Goal: Transaction & Acquisition: Purchase product/service

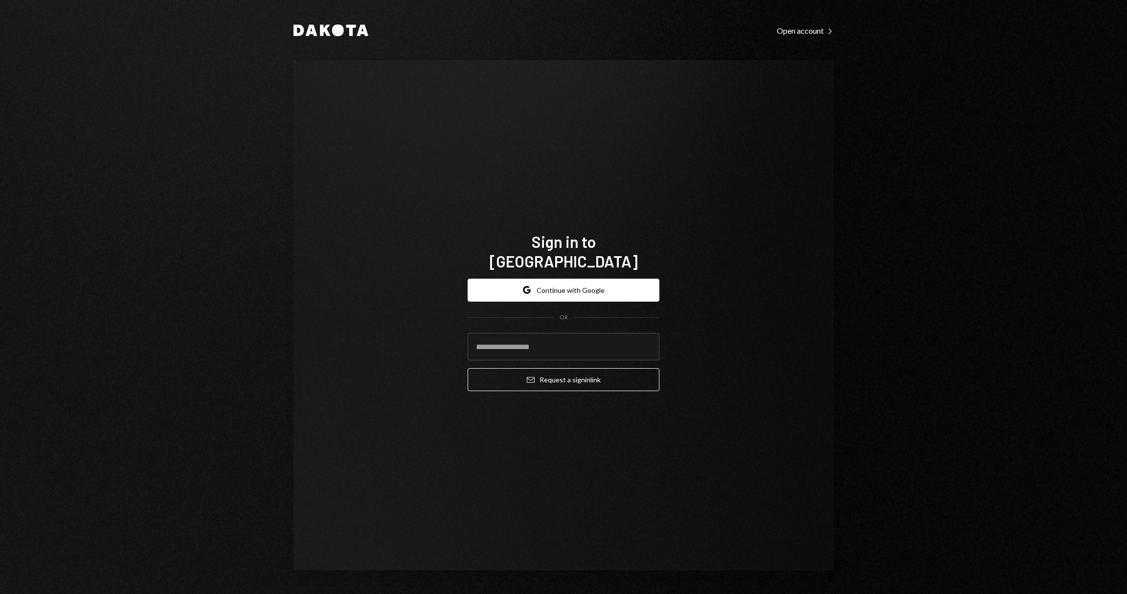
drag, startPoint x: 560, startPoint y: 283, endPoint x: 582, endPoint y: 357, distance: 77.1
click at [581, 355] on form "Google Continue with Google OR Email Request a sign in link" at bounding box center [564, 335] width 192 height 113
click at [571, 337] on input "email" at bounding box center [564, 346] width 192 height 27
click at [564, 279] on button "Google Continue with Google" at bounding box center [564, 290] width 192 height 23
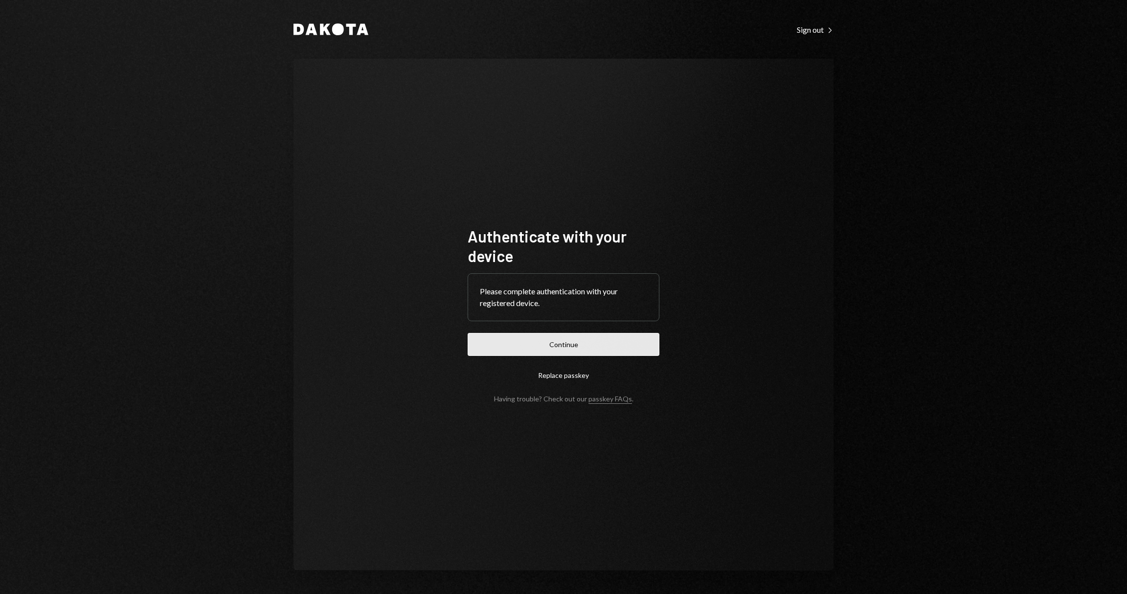
click at [587, 351] on button "Continue" at bounding box center [564, 344] width 192 height 23
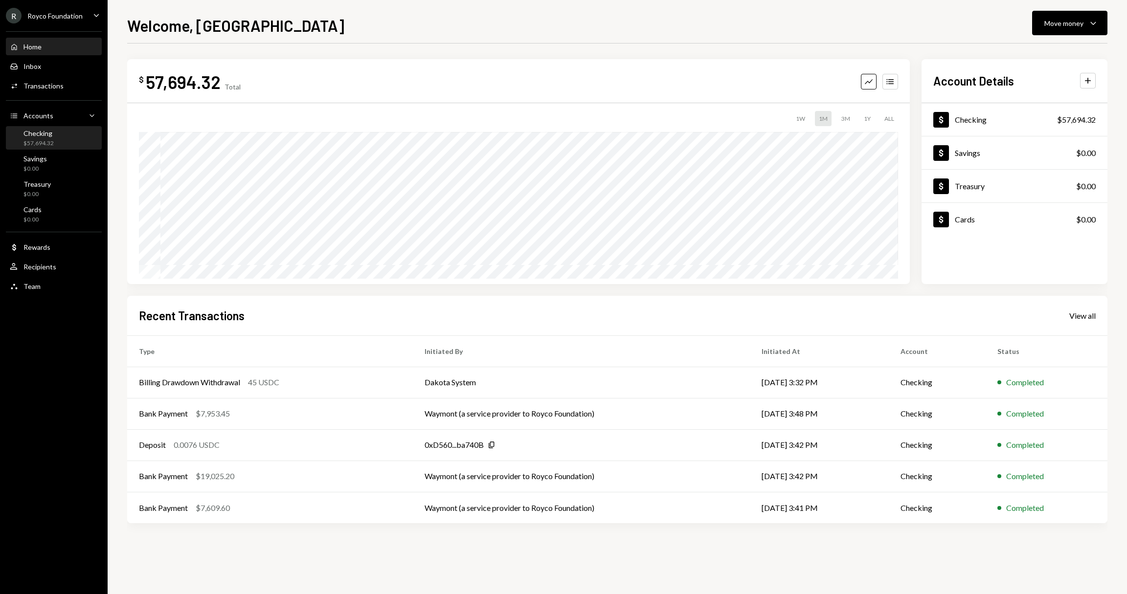
click at [58, 135] on div "Checking $57,694.32" at bounding box center [54, 138] width 88 height 19
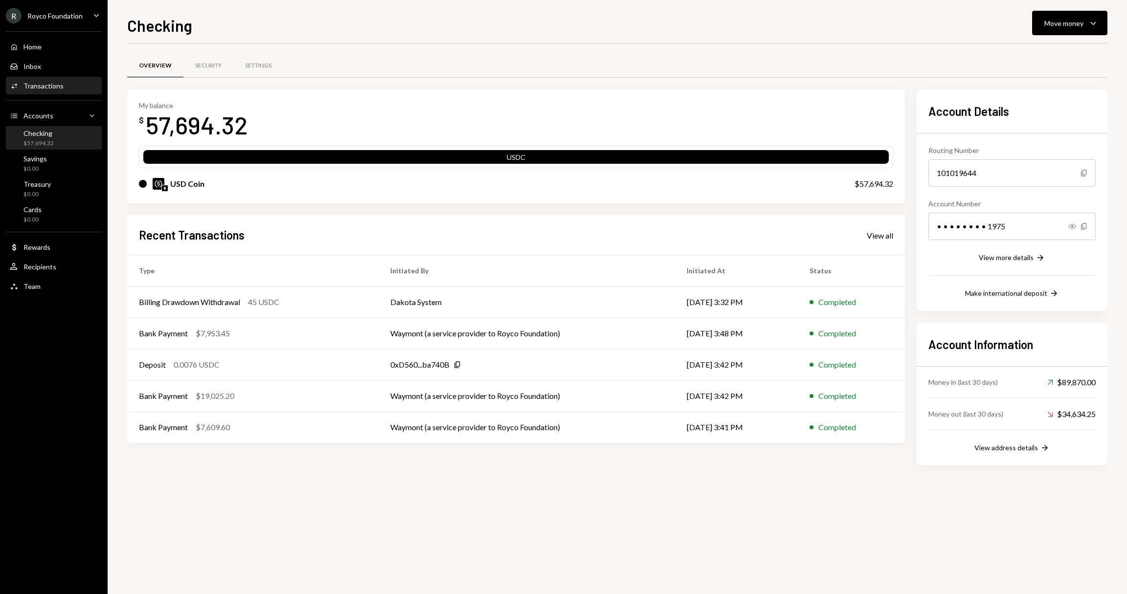
click at [43, 92] on div "Activities Transactions" at bounding box center [54, 86] width 88 height 17
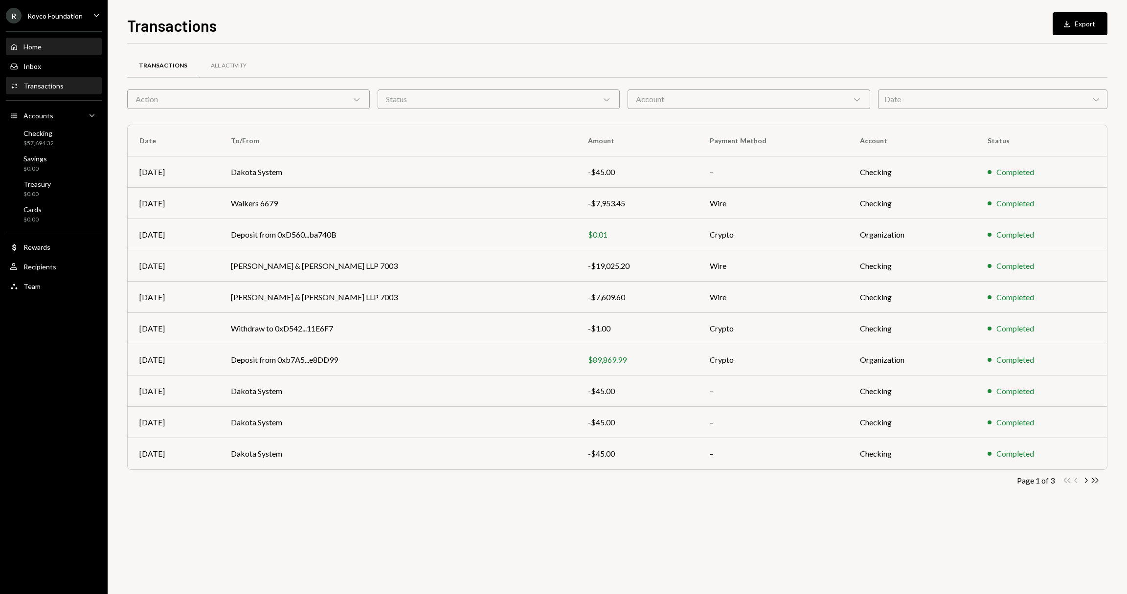
click at [59, 53] on div "Home Home" at bounding box center [54, 47] width 88 height 17
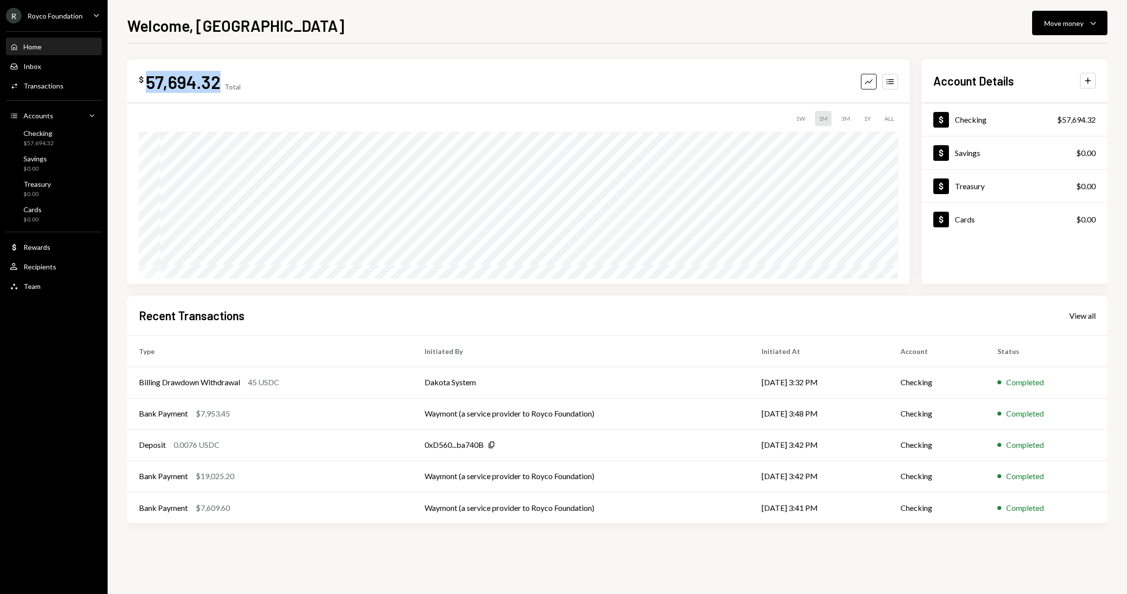
drag, startPoint x: 218, startPoint y: 80, endPoint x: 148, endPoint y: 85, distance: 70.1
click at [148, 85] on div "57,694.32" at bounding box center [183, 82] width 75 height 22
copy div "57,694.32"
click at [45, 43] on div "Home Home" at bounding box center [54, 47] width 88 height 9
click at [45, 140] on div "$57,694.32" at bounding box center [38, 143] width 30 height 8
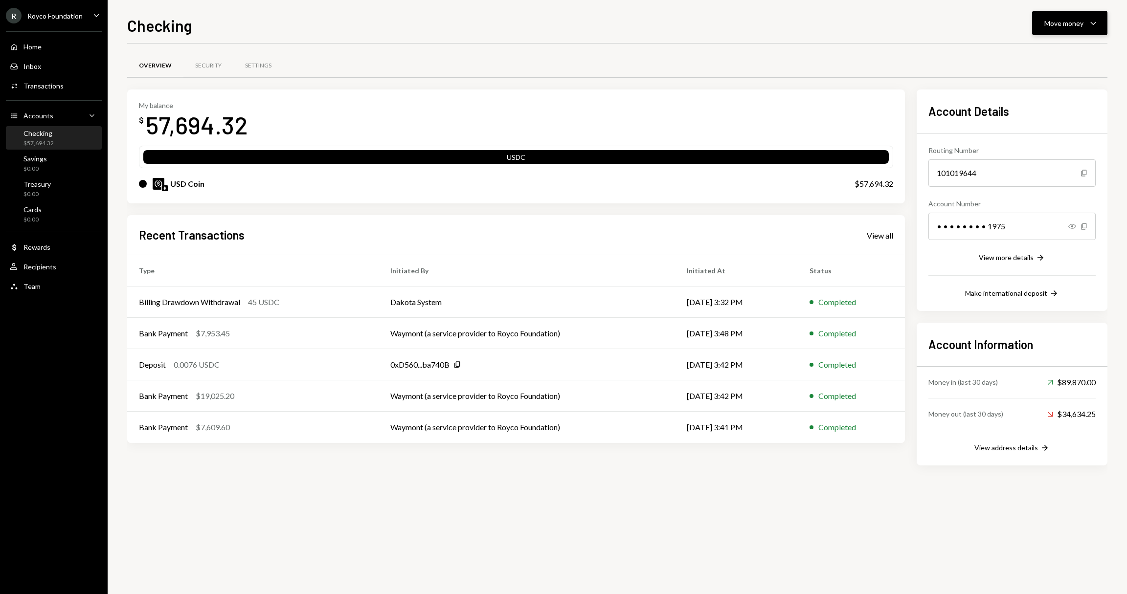
click at [1058, 26] on div "Move money" at bounding box center [1064, 23] width 39 height 10
click at [512, 243] on div "Recent Transactions View all" at bounding box center [516, 235] width 754 height 16
click at [22, 49] on div "Home Home" at bounding box center [26, 47] width 32 height 9
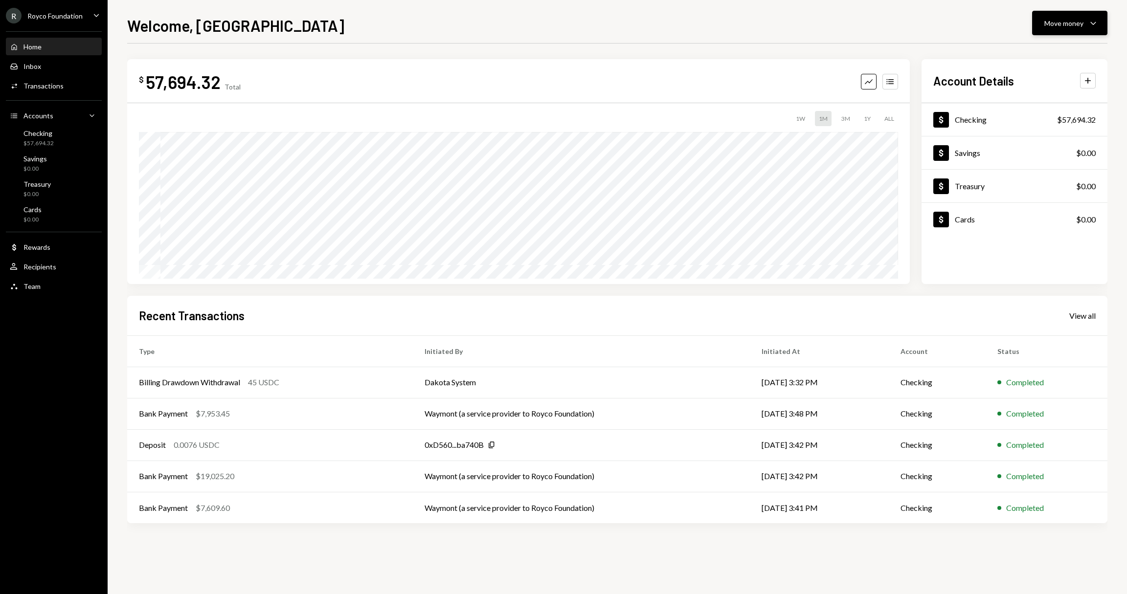
click at [1034, 23] on button "Move money Caret Down" at bounding box center [1069, 23] width 75 height 24
click at [1034, 58] on div "Withdraw Send" at bounding box center [1055, 53] width 98 height 22
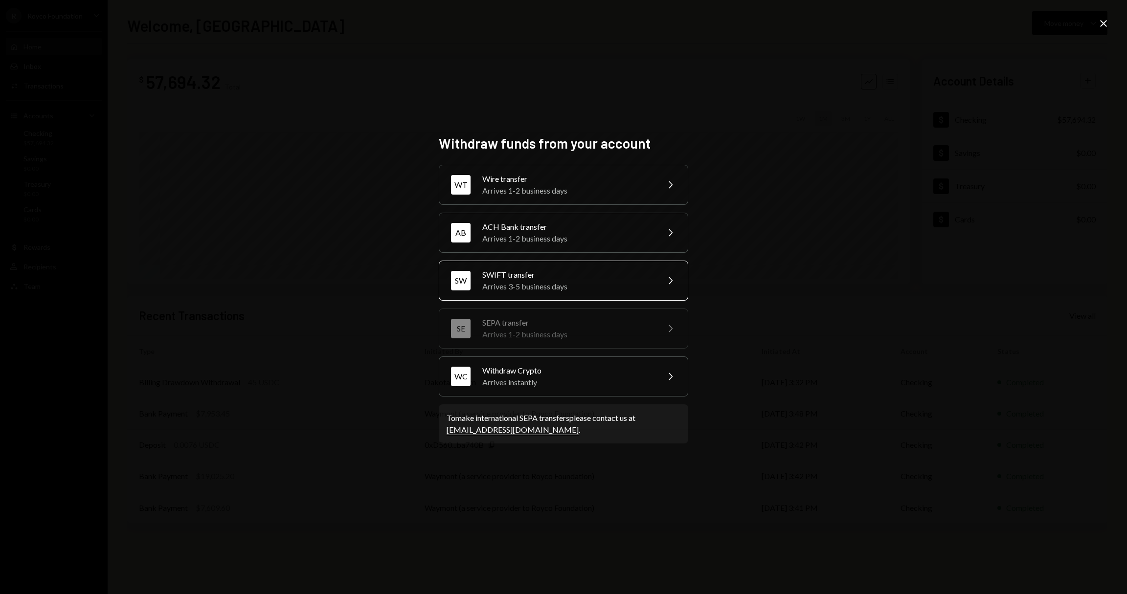
click at [618, 273] on div "SWIFT transfer" at bounding box center [567, 275] width 170 height 12
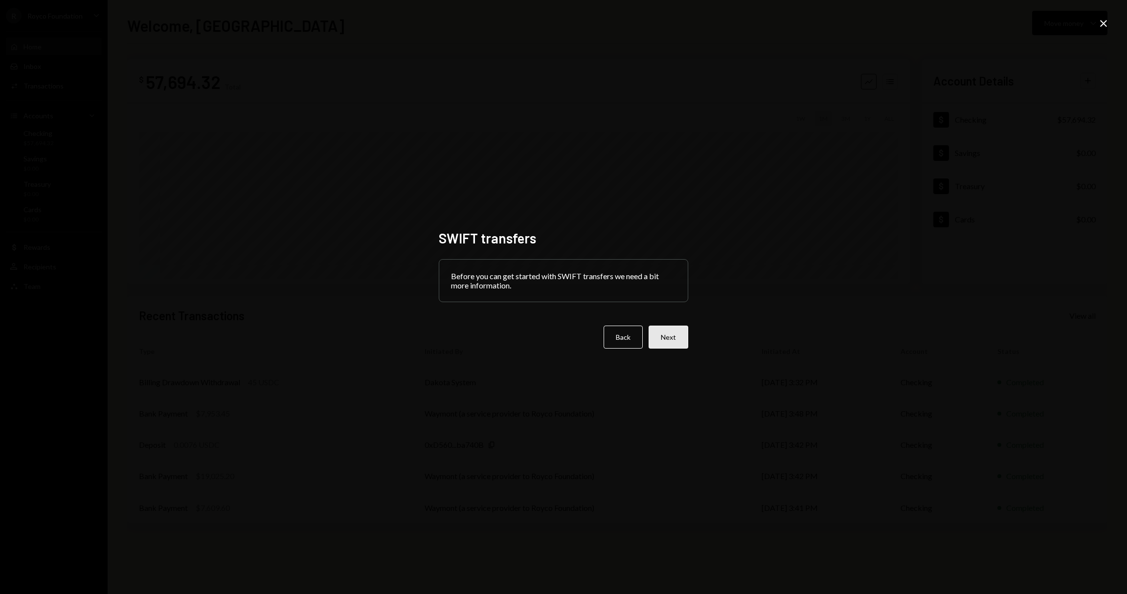
click at [661, 335] on button "Next" at bounding box center [669, 337] width 40 height 23
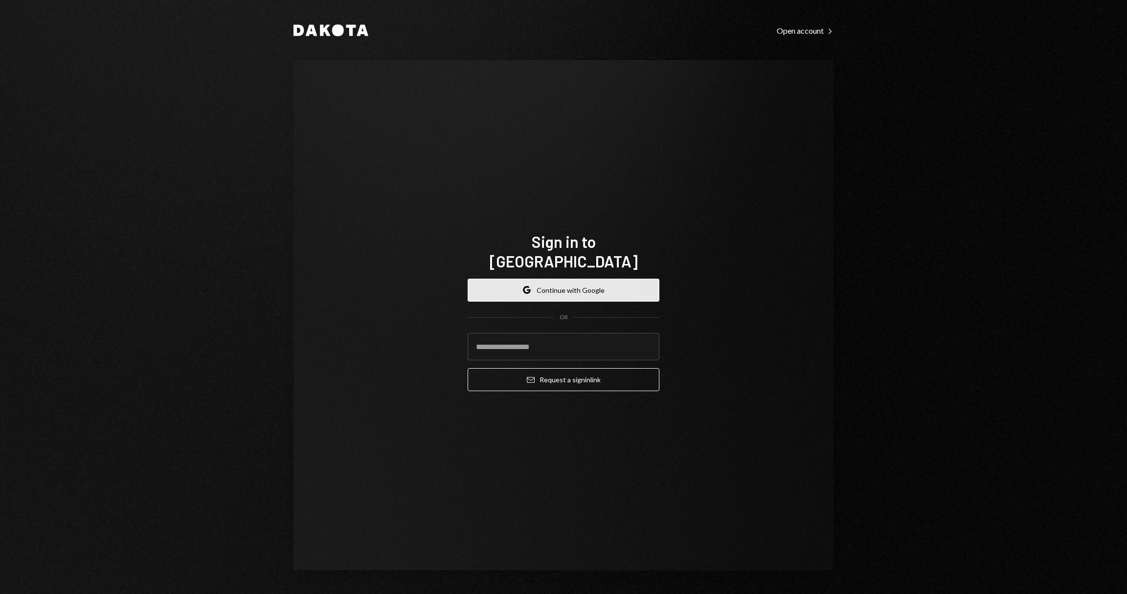
click at [542, 280] on button "Google Continue with Google" at bounding box center [564, 290] width 192 height 23
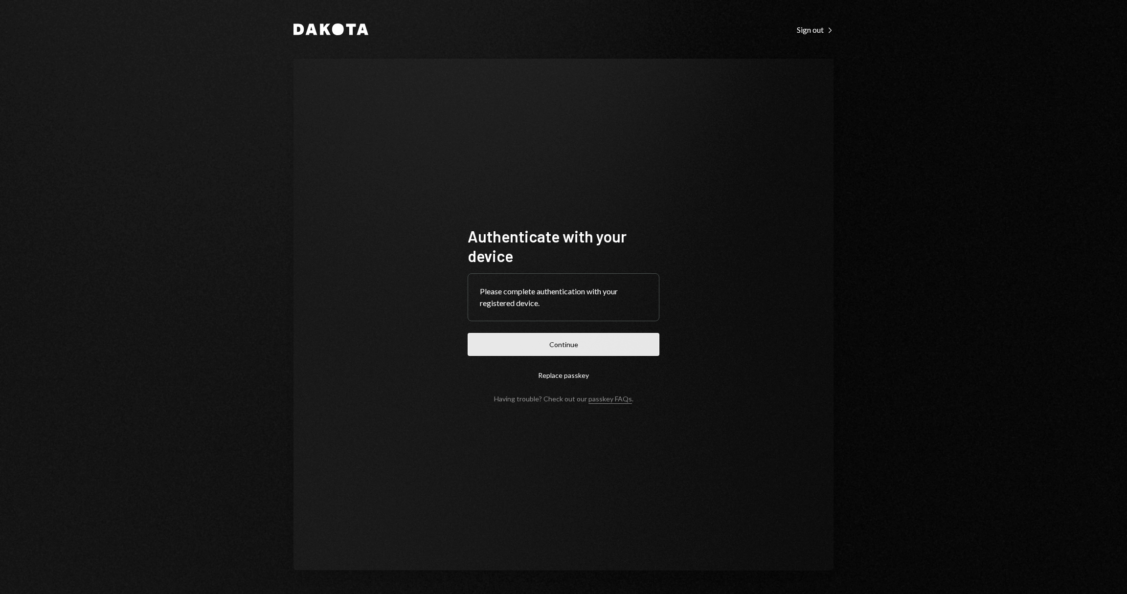
click at [584, 346] on button "Continue" at bounding box center [564, 344] width 192 height 23
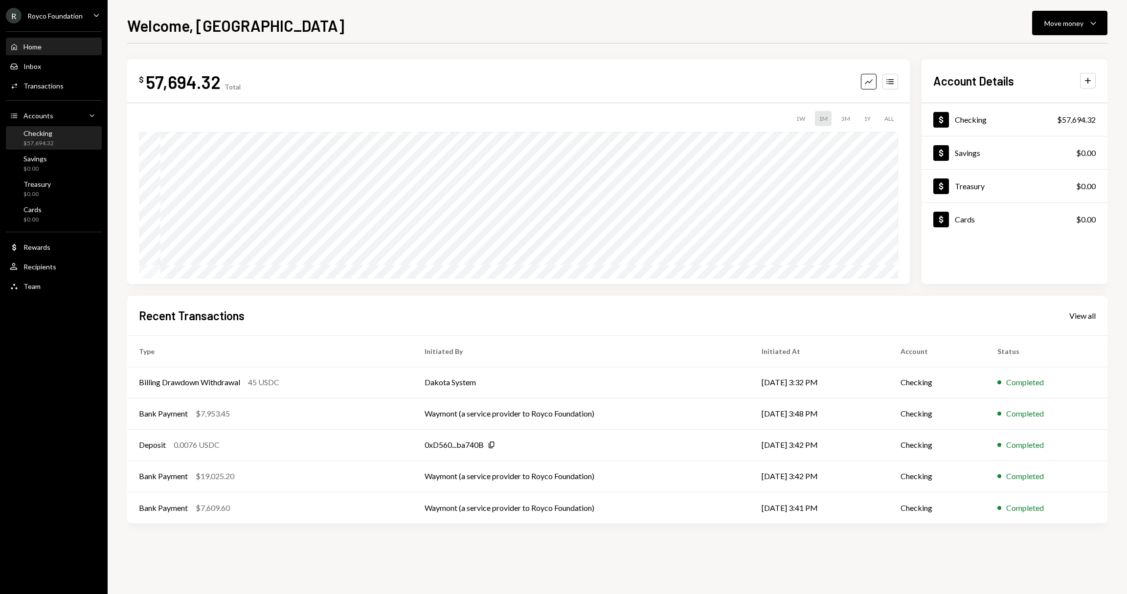
click at [63, 141] on div "Checking $57,694.32" at bounding box center [54, 138] width 88 height 19
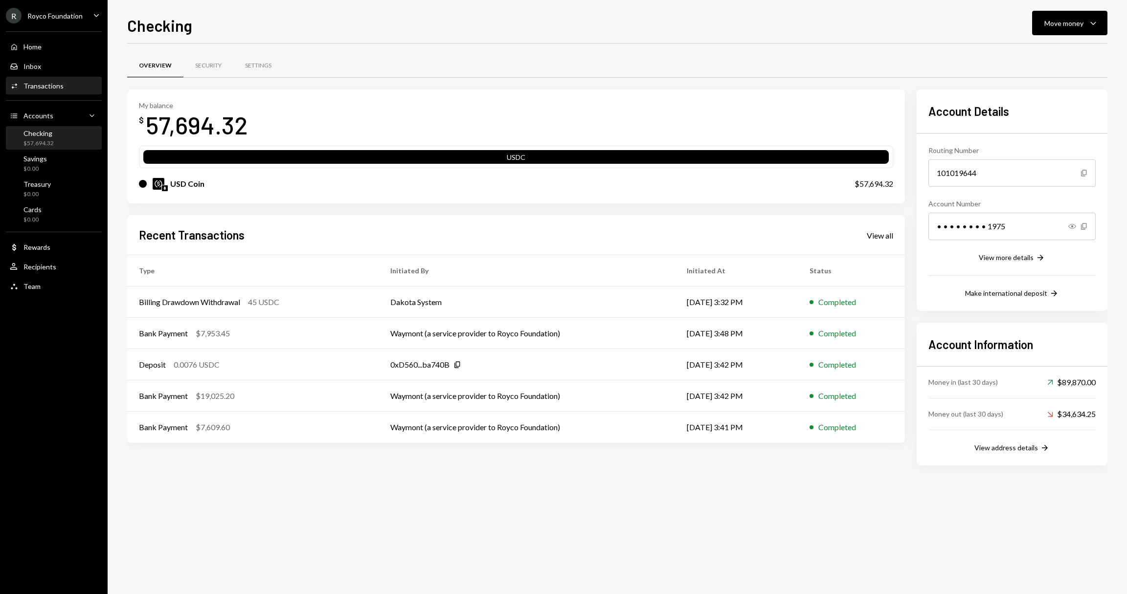
click at [65, 91] on div "Activities Transactions" at bounding box center [54, 86] width 88 height 17
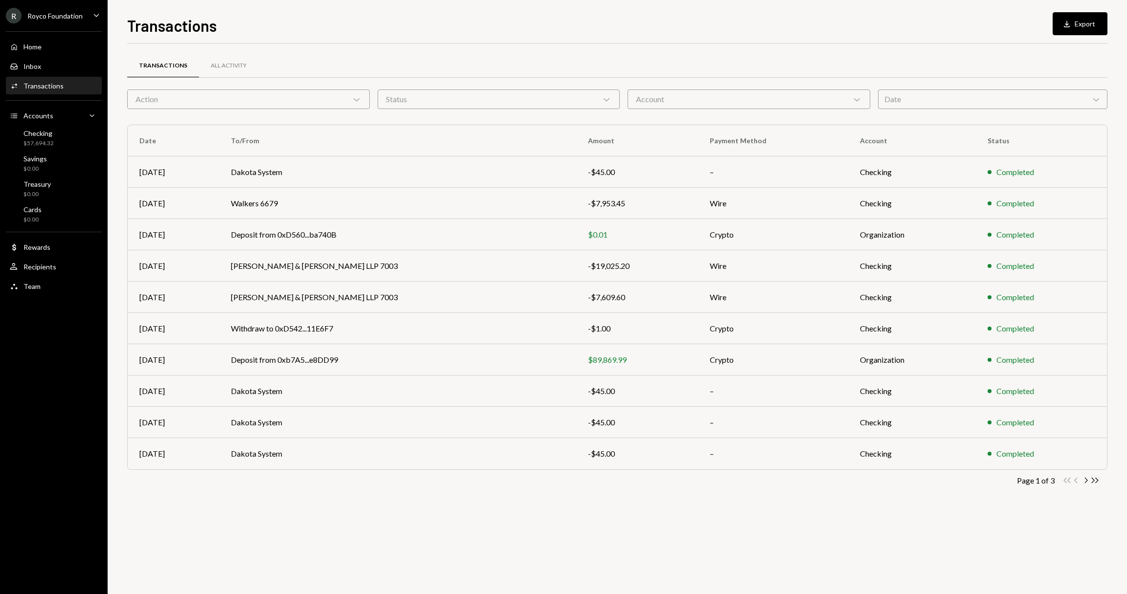
click at [24, 295] on div "Home Home Inbox Inbox Activities Transactions Accounts Accounts Caret Down Chec…" at bounding box center [54, 161] width 108 height 272
click at [24, 286] on div "Team" at bounding box center [31, 286] width 17 height 8
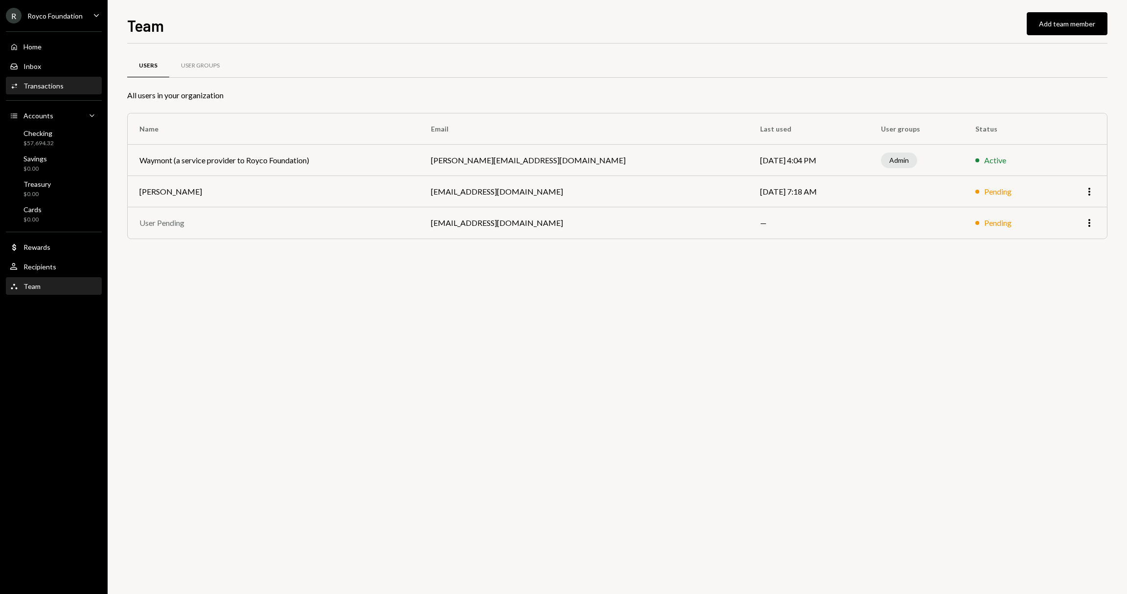
click at [55, 87] on div "Transactions" at bounding box center [43, 86] width 40 height 8
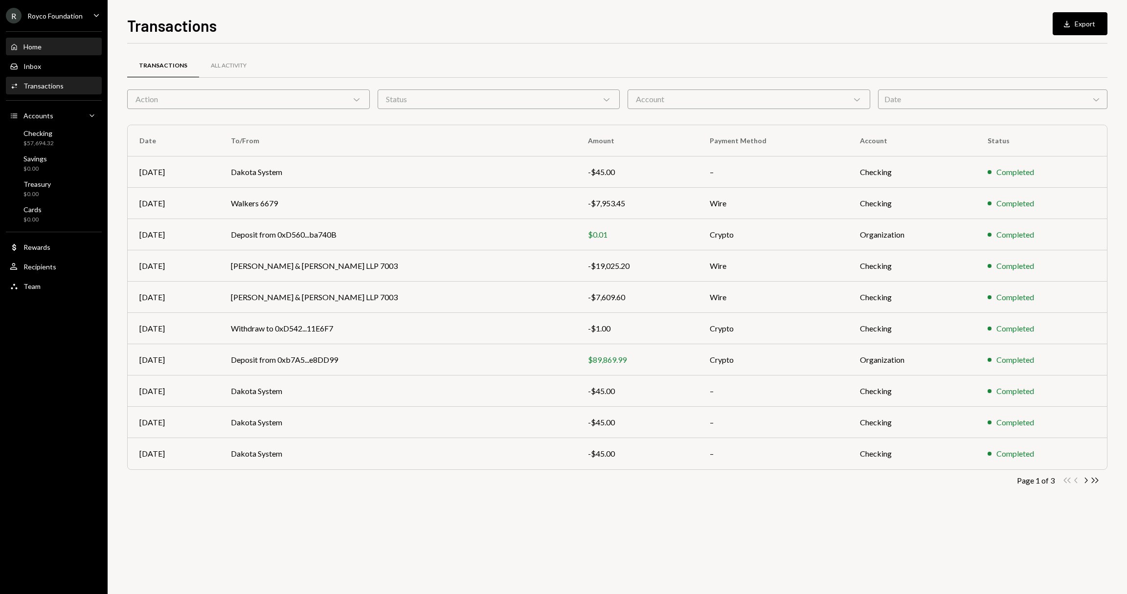
click at [55, 48] on div "Home Home" at bounding box center [54, 47] width 88 height 9
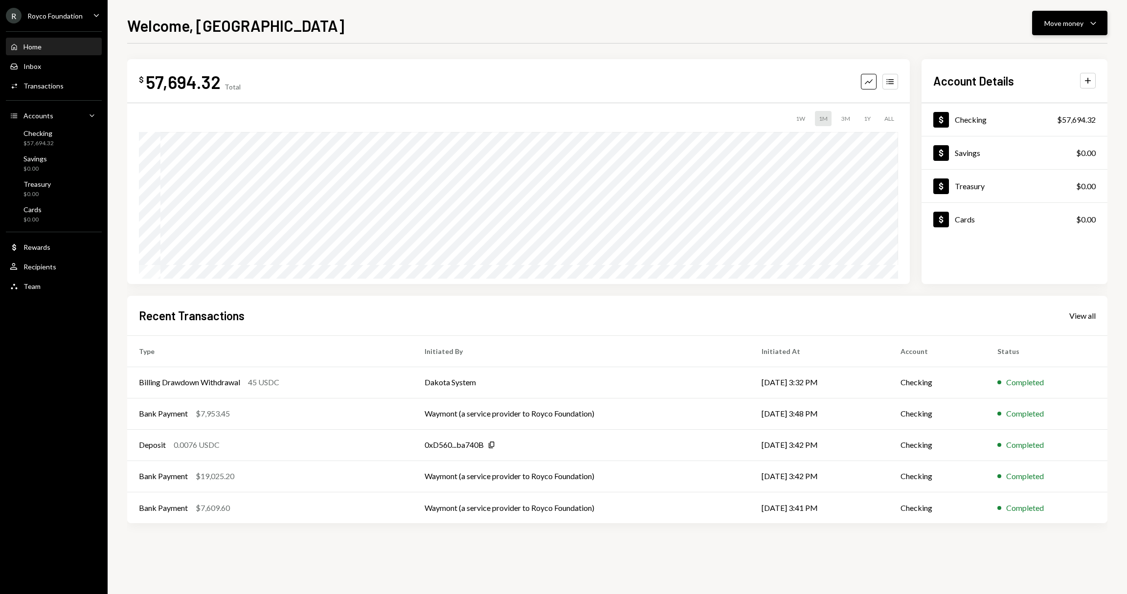
click at [1041, 28] on button "Move money Caret Down" at bounding box center [1069, 23] width 75 height 24
click at [1017, 53] on icon "Withdraw" at bounding box center [1016, 52] width 9 height 9
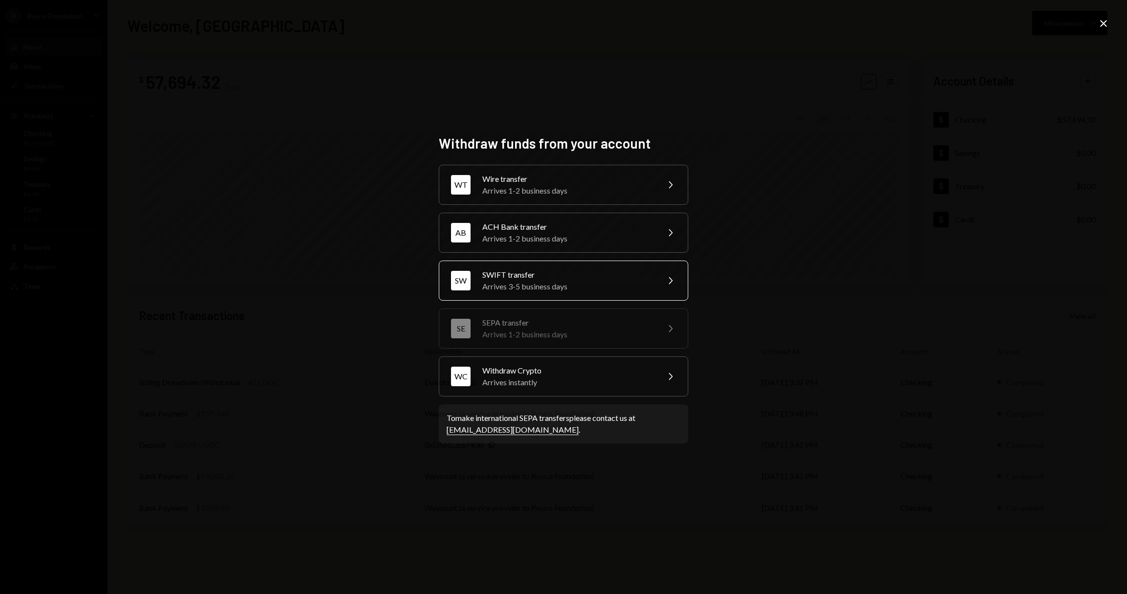
click at [564, 285] on div "Arrives 3-5 business days" at bounding box center [567, 287] width 170 height 12
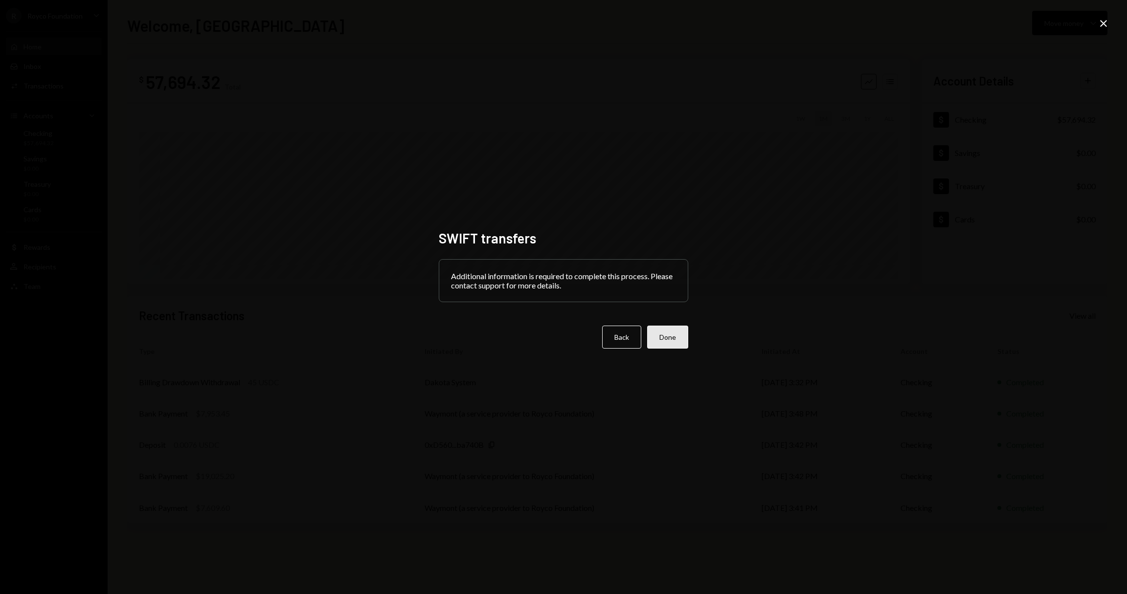
click at [663, 344] on button "Done" at bounding box center [667, 337] width 41 height 23
